Goal: Obtain resource: Obtain resource

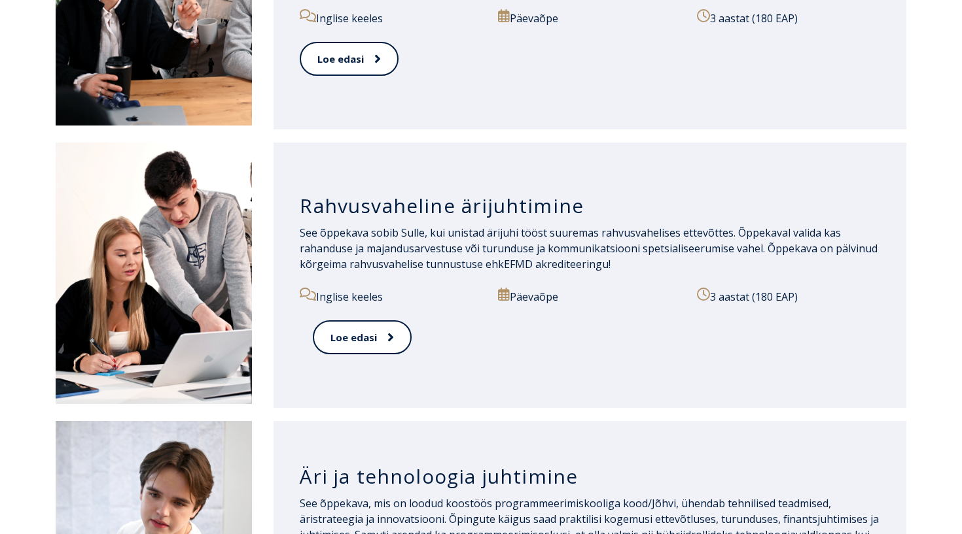
scroll to position [1187, 0]
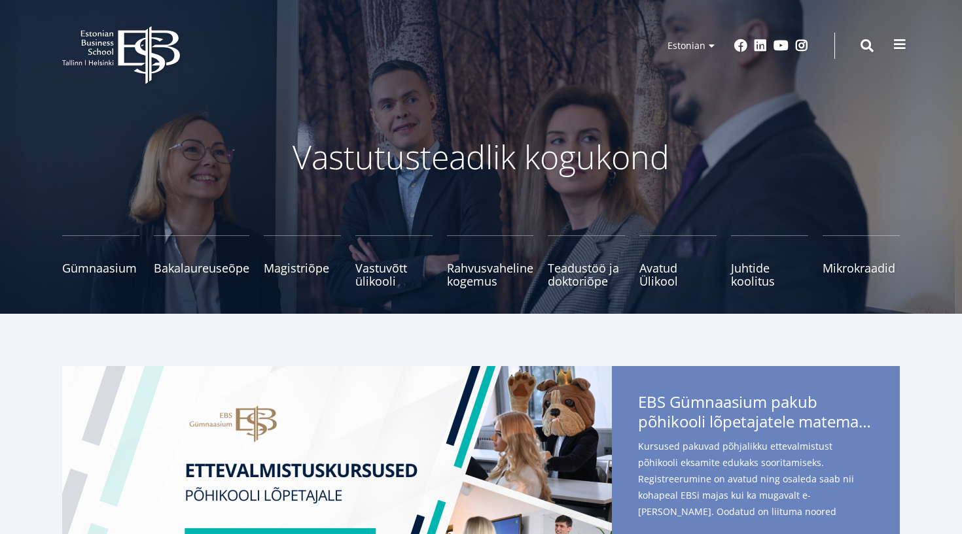
click at [906, 41] on button at bounding box center [899, 44] width 26 height 26
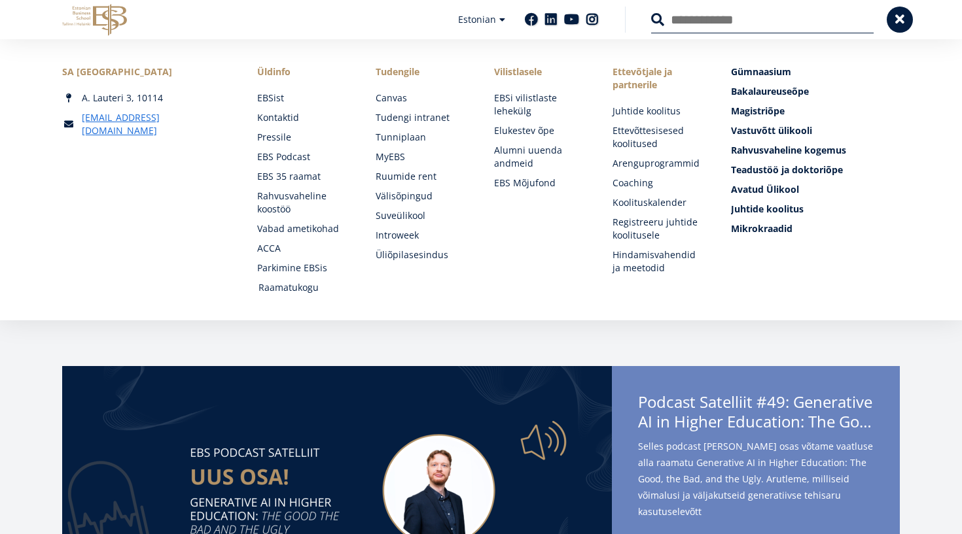
click at [290, 285] on link "Raamatukogu" at bounding box center [304, 287] width 92 height 13
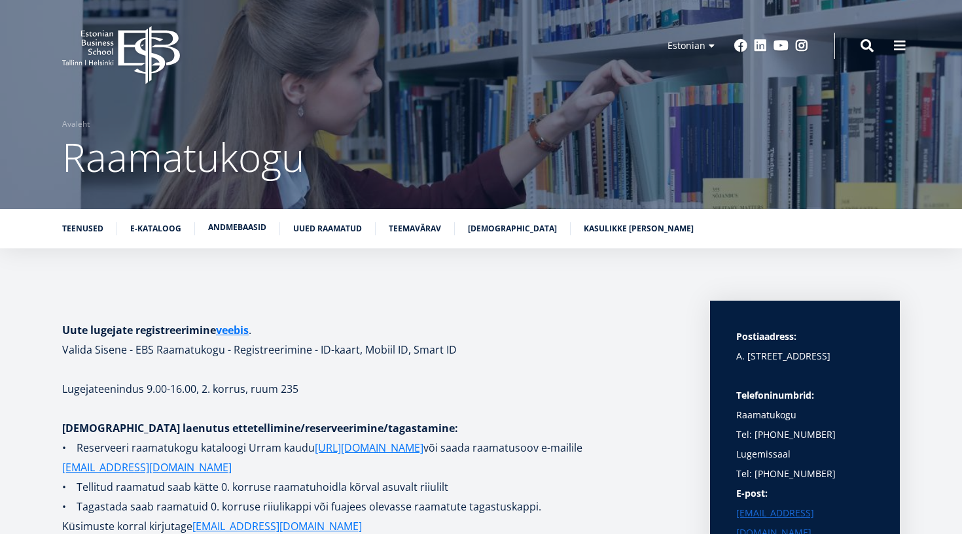
click at [250, 234] on link "Andmebaasid" at bounding box center [237, 227] width 58 height 13
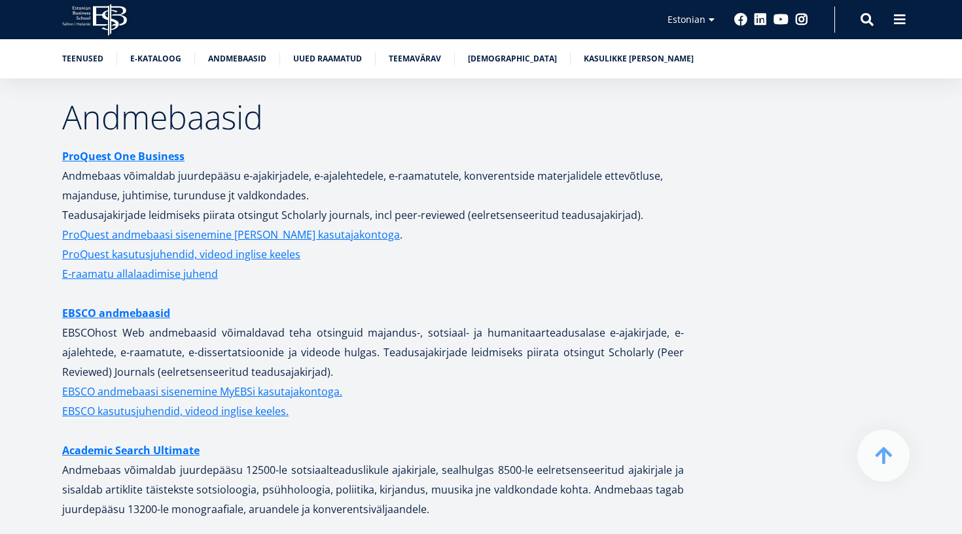
scroll to position [2524, 0]
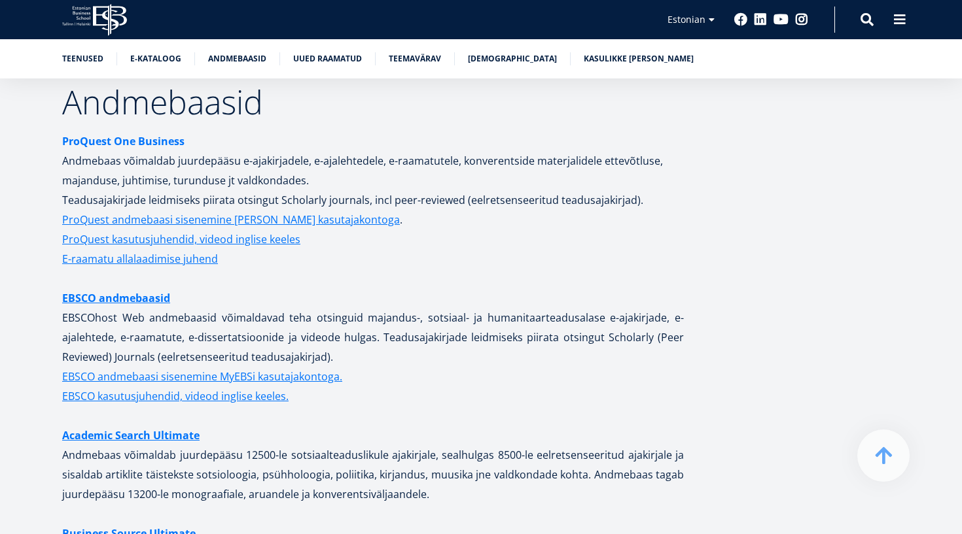
click at [147, 134] on strong "ProQuest One Business" at bounding box center [123, 141] width 122 height 14
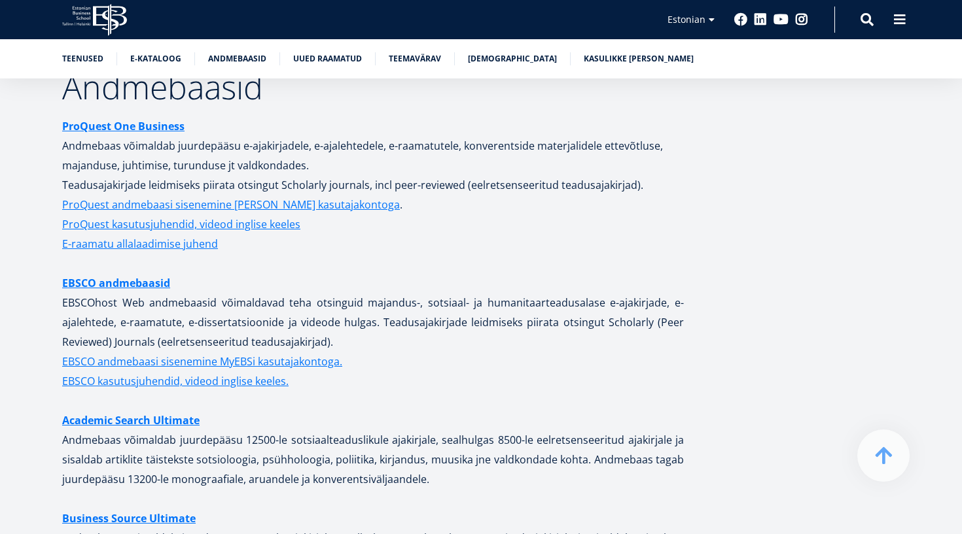
scroll to position [2517, 0]
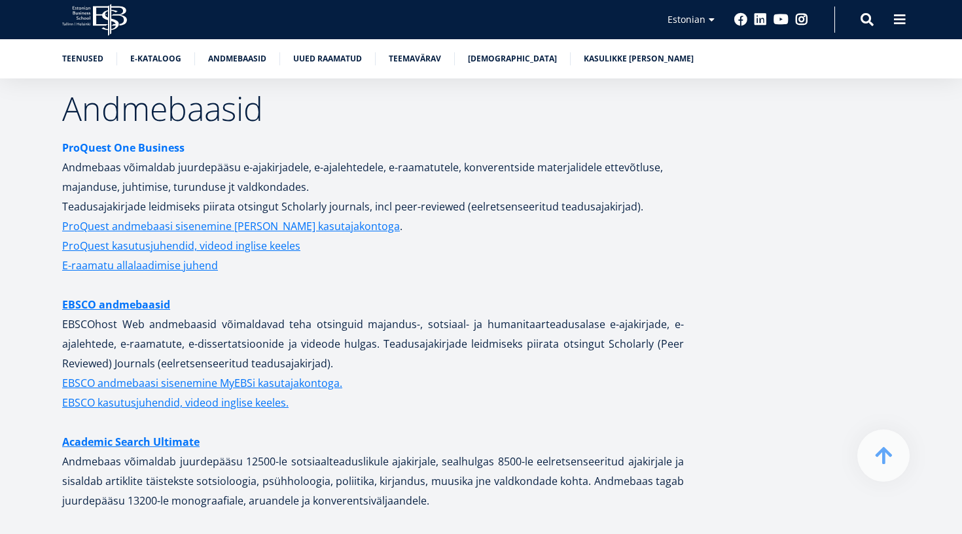
click at [121, 141] on strong "ProQuest One Business" at bounding box center [123, 148] width 122 height 14
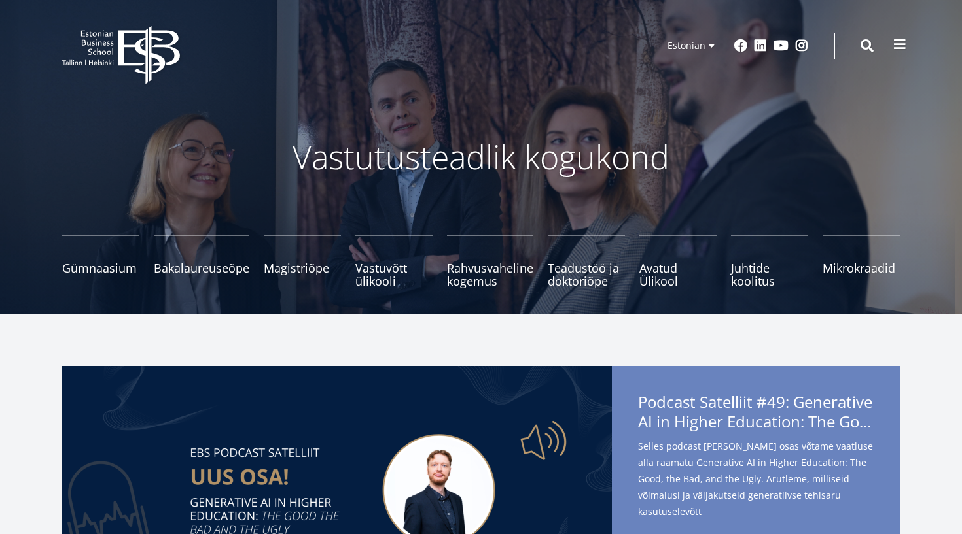
click at [894, 48] on span at bounding box center [899, 44] width 13 height 13
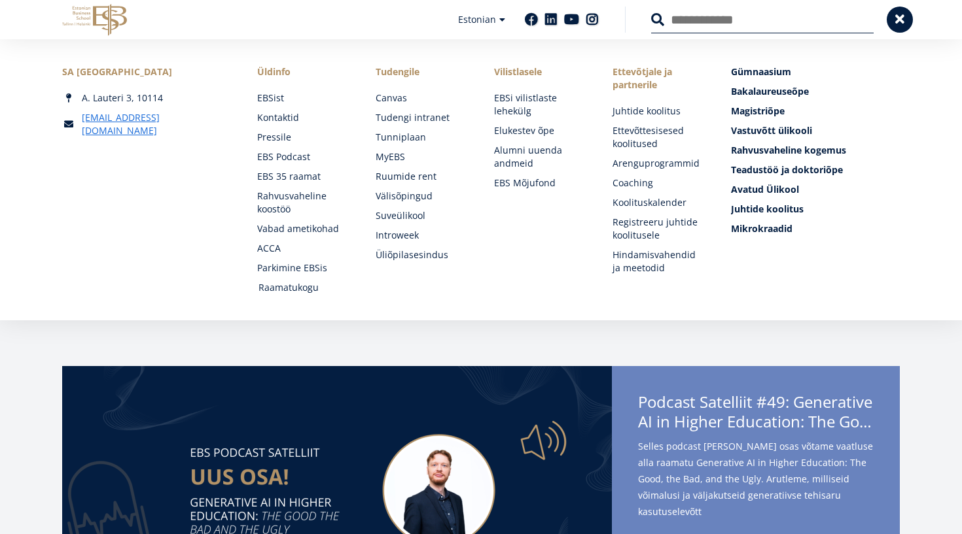
click at [288, 288] on link "Raamatukogu" at bounding box center [304, 287] width 92 height 13
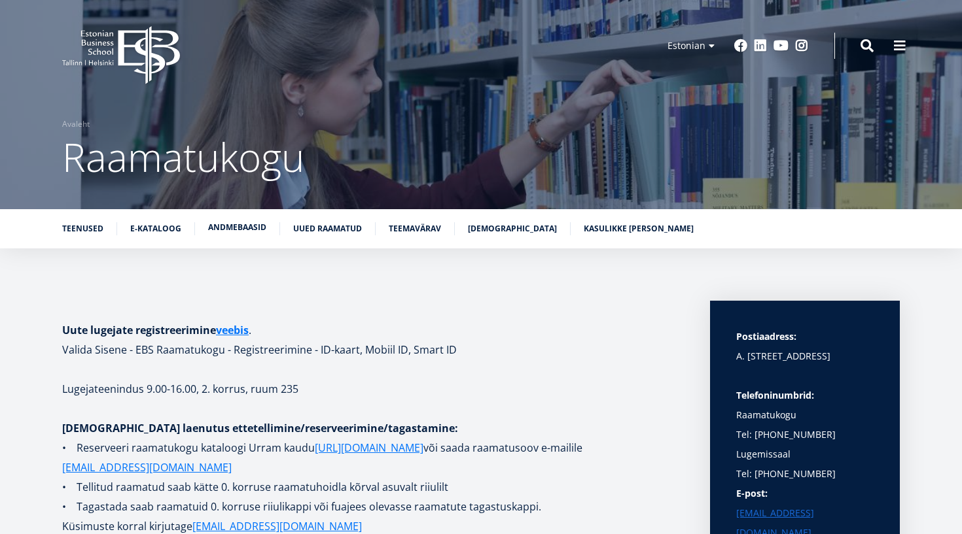
click at [213, 230] on link "Andmebaasid" at bounding box center [237, 227] width 58 height 13
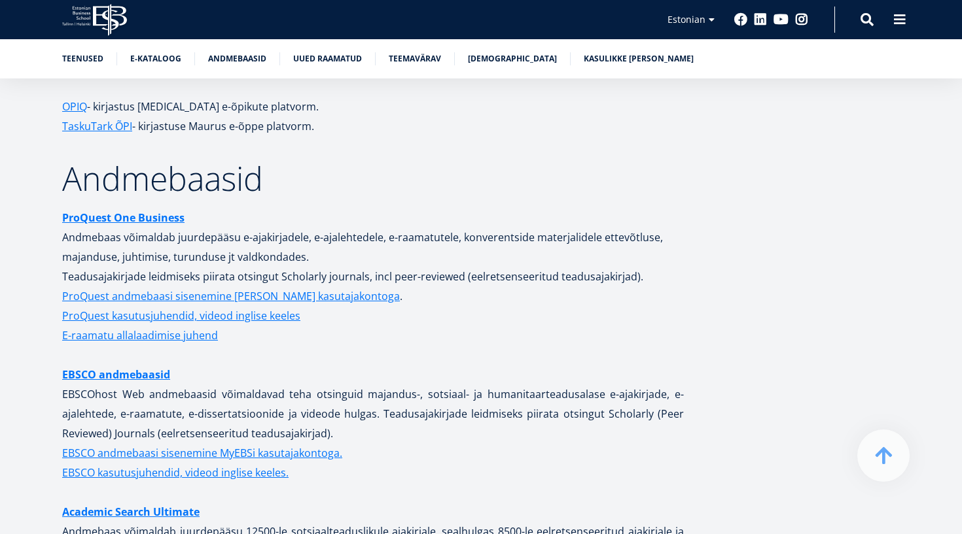
scroll to position [2449, 0]
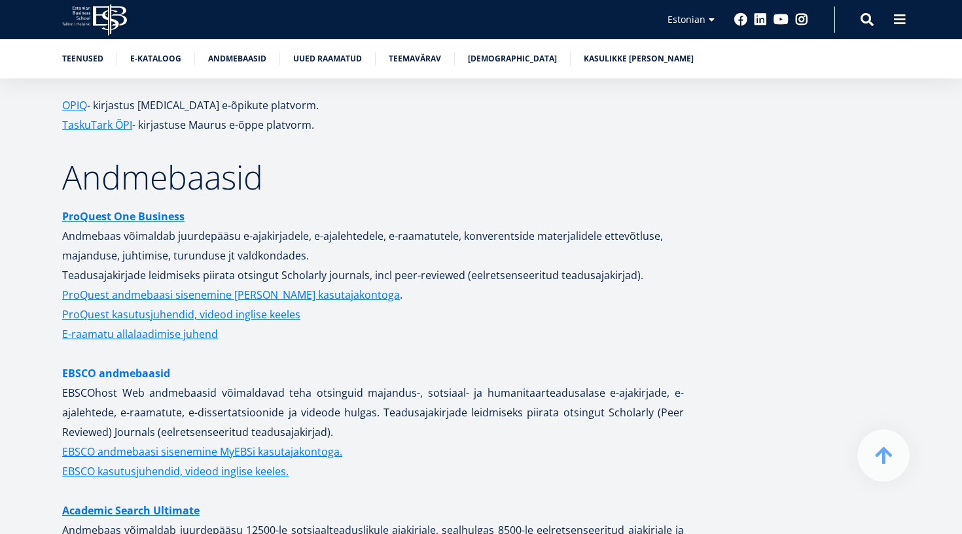
click at [159, 364] on link "EBSCO andmebaasid" at bounding box center [116, 374] width 108 height 20
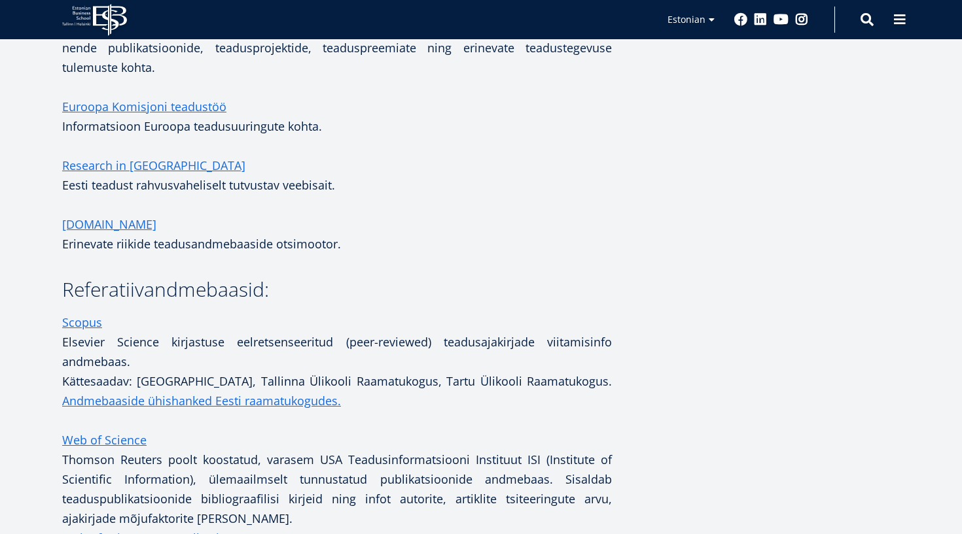
scroll to position [608, 0]
